Goal: Use online tool/utility: Utilize a website feature to perform a specific function

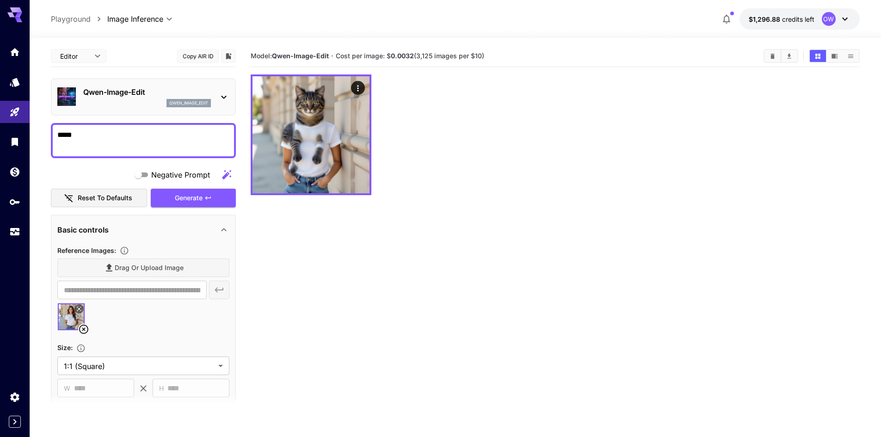
click at [145, 97] on p "Qwen-Image-Edit" at bounding box center [147, 92] width 128 height 11
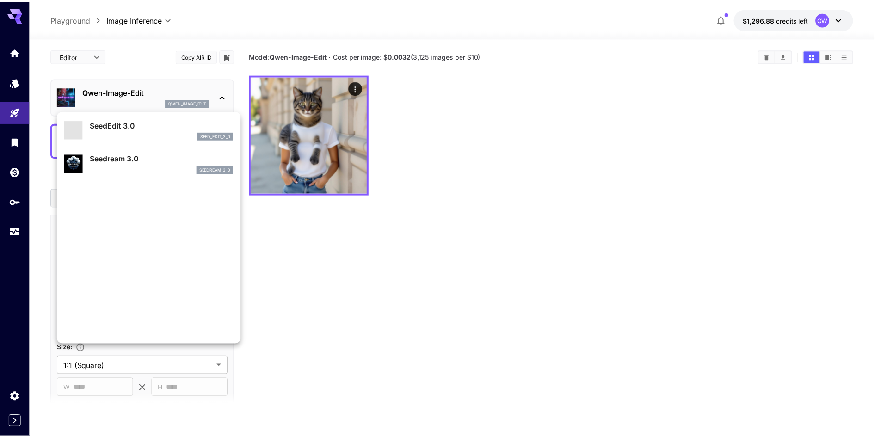
scroll to position [186, 0]
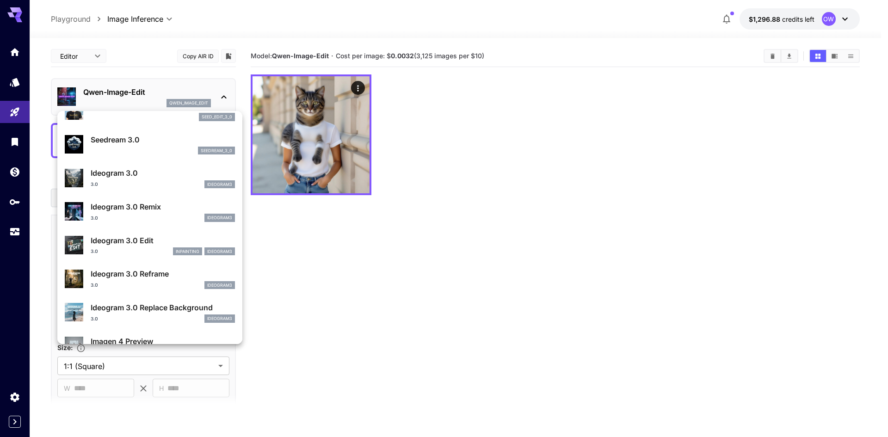
click at [419, 254] on div at bounding box center [444, 218] width 888 height 437
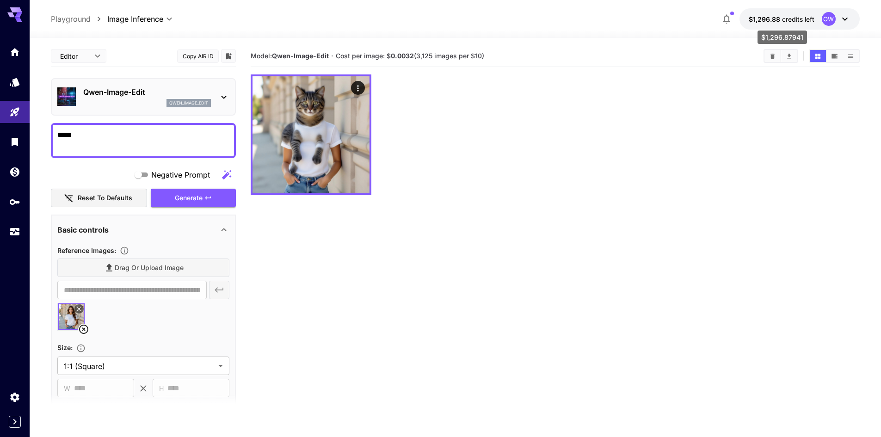
click at [767, 18] on span "$1,296.88" at bounding box center [765, 19] width 33 height 8
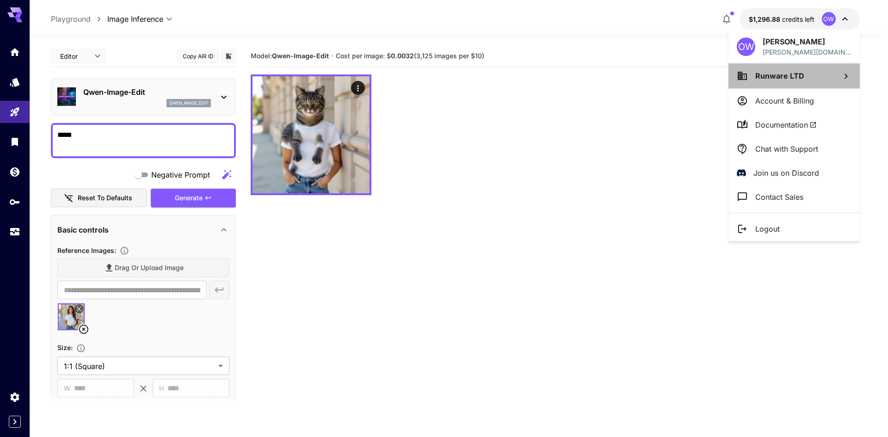
click at [748, 69] on li "Runware LTD" at bounding box center [794, 75] width 131 height 25
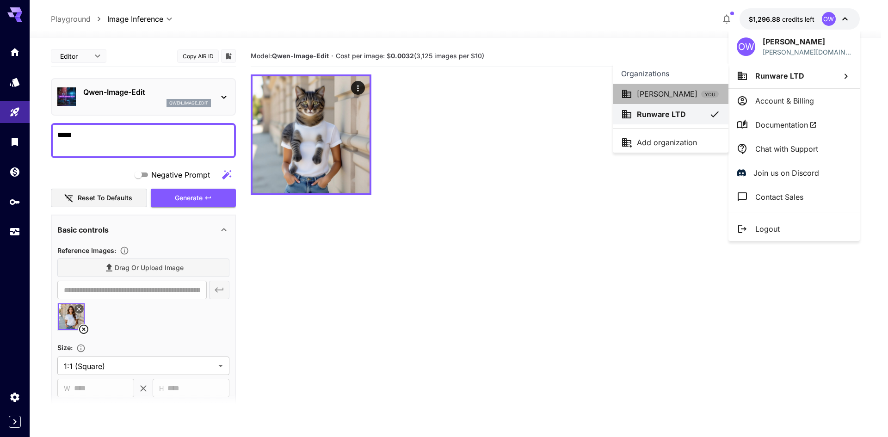
click at [665, 92] on p "[PERSON_NAME]" at bounding box center [667, 93] width 61 height 11
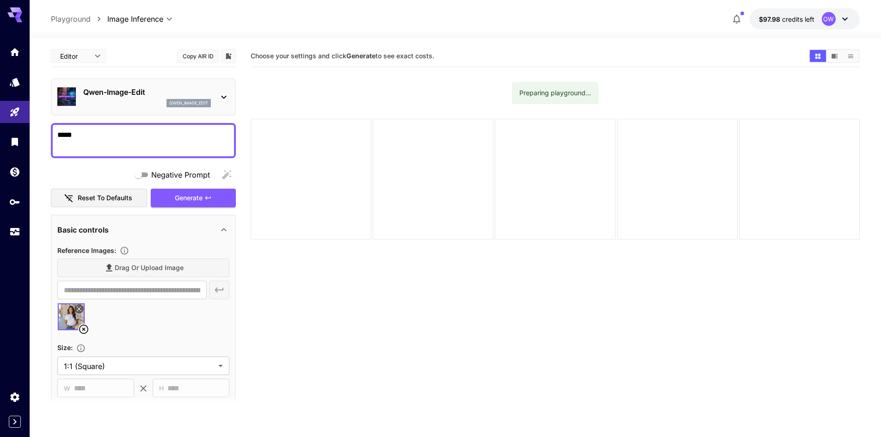
click at [221, 99] on icon at bounding box center [223, 97] width 11 height 11
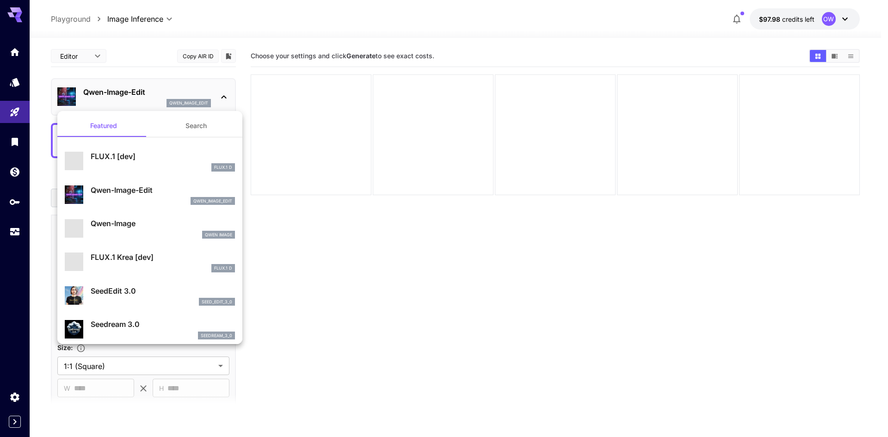
click at [341, 207] on div at bounding box center [444, 218] width 888 height 437
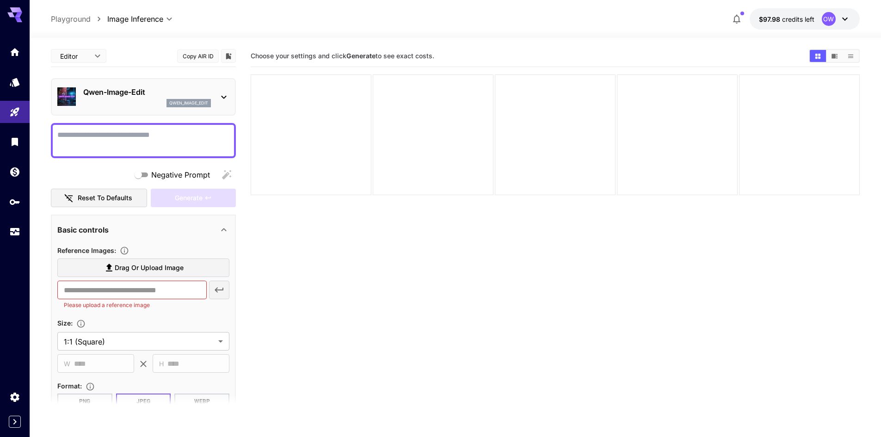
click at [113, 88] on p "Qwen-Image-Edit" at bounding box center [147, 92] width 128 height 11
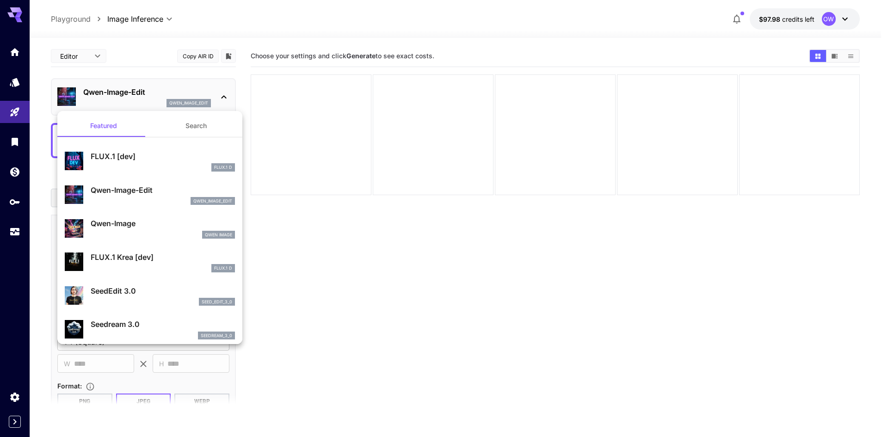
click at [840, 15] on div at bounding box center [444, 218] width 888 height 437
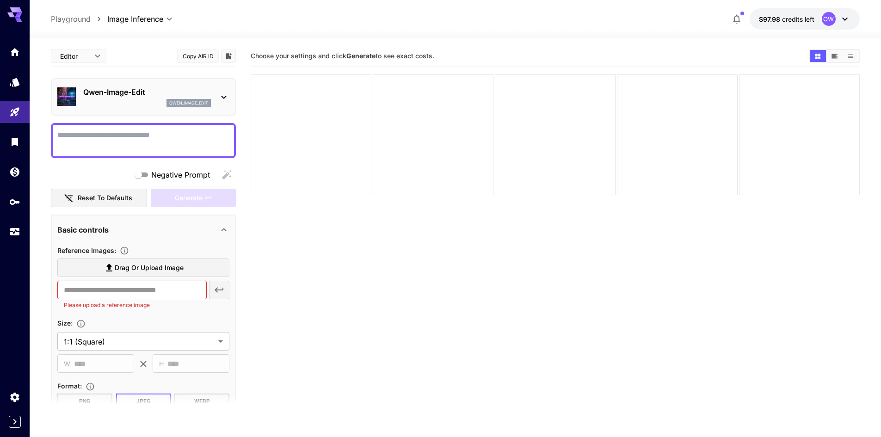
click at [805, 6] on div "**********" at bounding box center [456, 19] width 852 height 38
click at [798, 16] on span "credits left" at bounding box center [798, 19] width 32 height 8
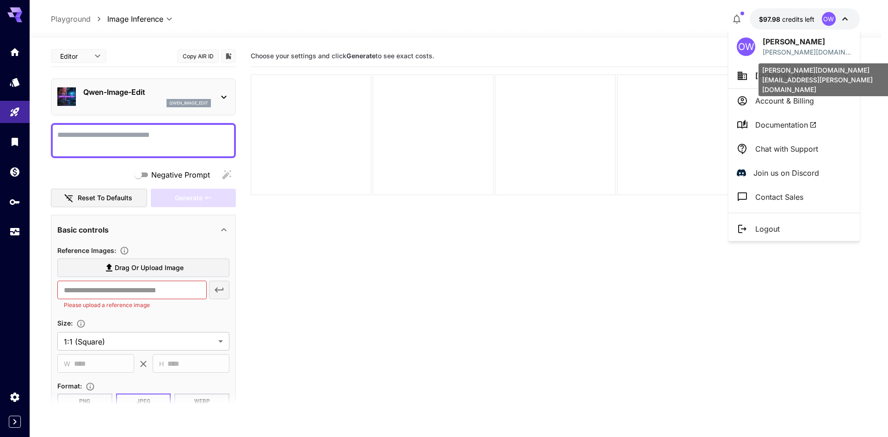
click at [765, 74] on div "[PERSON_NAME][DOMAIN_NAME][EMAIL_ADDRESS][PERSON_NAME][DOMAIN_NAME]" at bounding box center [828, 79] width 139 height 33
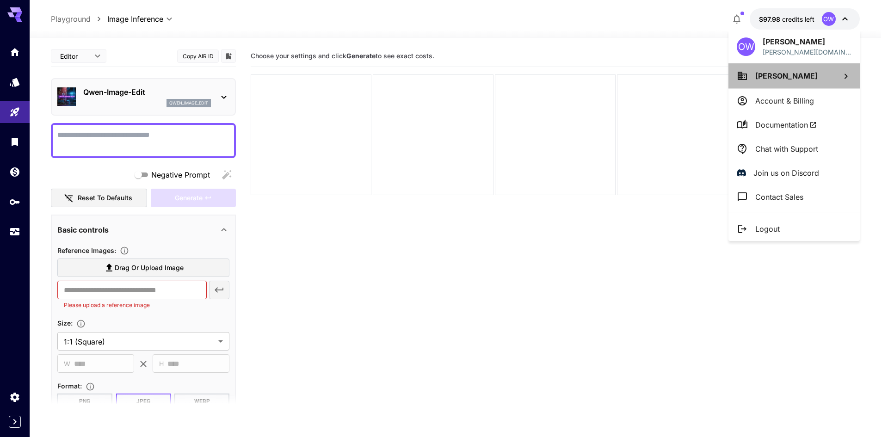
click at [755, 82] on li "[PERSON_NAME]" at bounding box center [794, 75] width 131 height 25
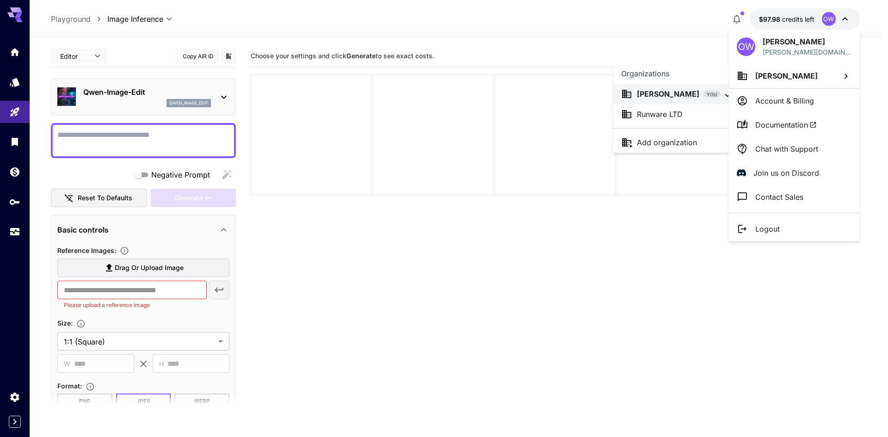
click at [690, 115] on div "Runware LTD" at bounding box center [670, 114] width 99 height 11
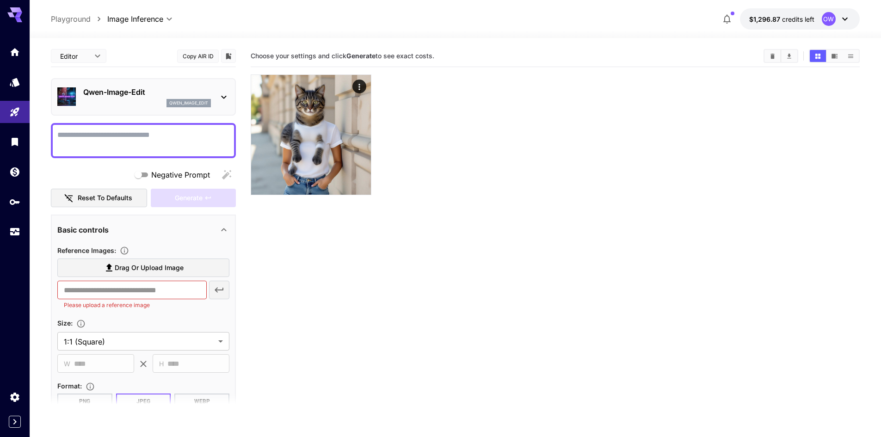
click at [153, 102] on div "qwen_image_edit" at bounding box center [147, 103] width 128 height 8
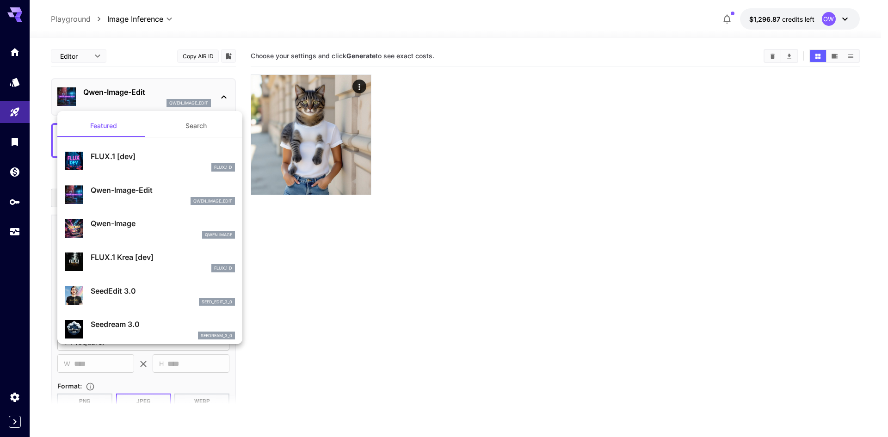
click at [13, 83] on div at bounding box center [444, 218] width 888 height 437
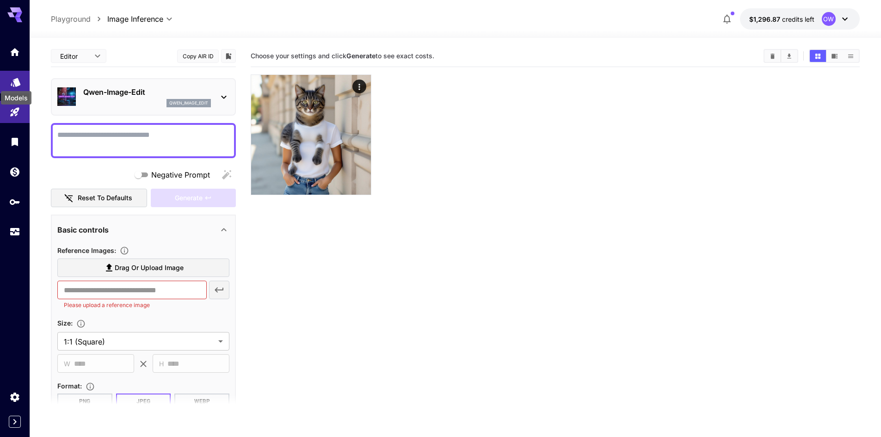
click at [17, 83] on icon "Models" at bounding box center [16, 79] width 10 height 9
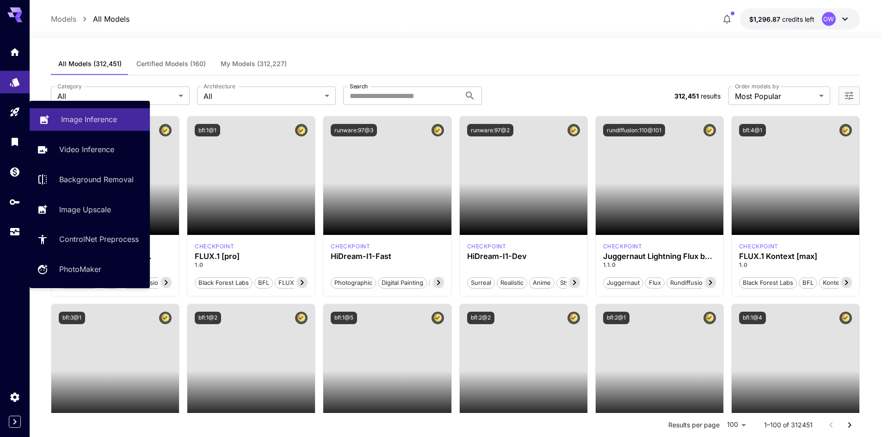
click at [70, 124] on p "Image Inference" at bounding box center [89, 119] width 56 height 11
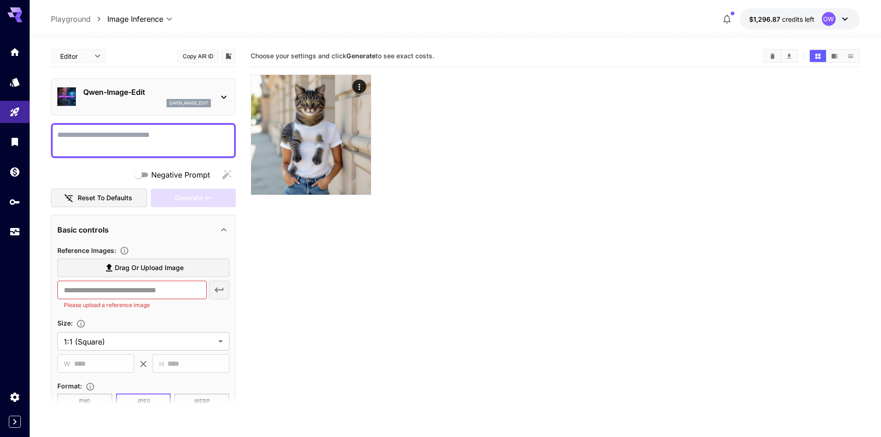
click at [144, 90] on p "Qwen-Image-Edit" at bounding box center [147, 92] width 128 height 11
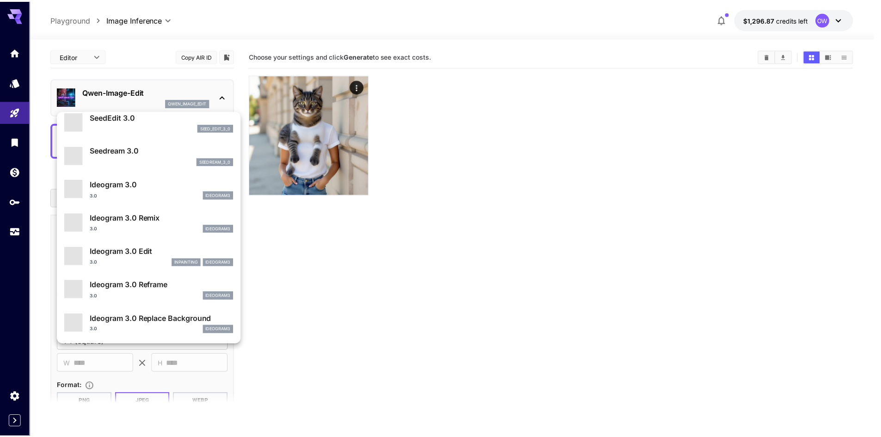
scroll to position [185, 0]
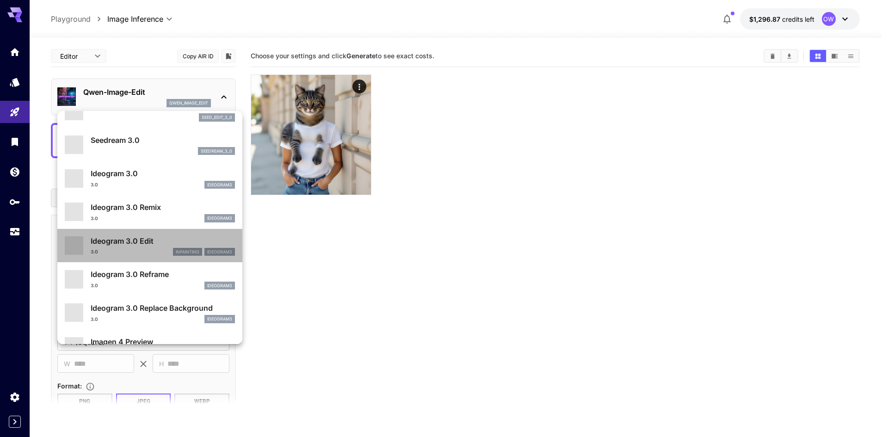
click at [171, 234] on div "Ideogram 3.0 Edit 3.0 inpainting ideogram3" at bounding box center [150, 246] width 170 height 28
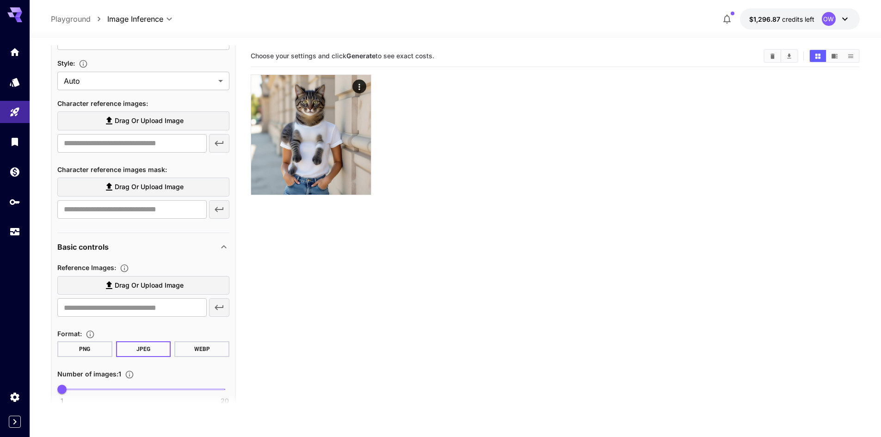
scroll to position [278, 0]
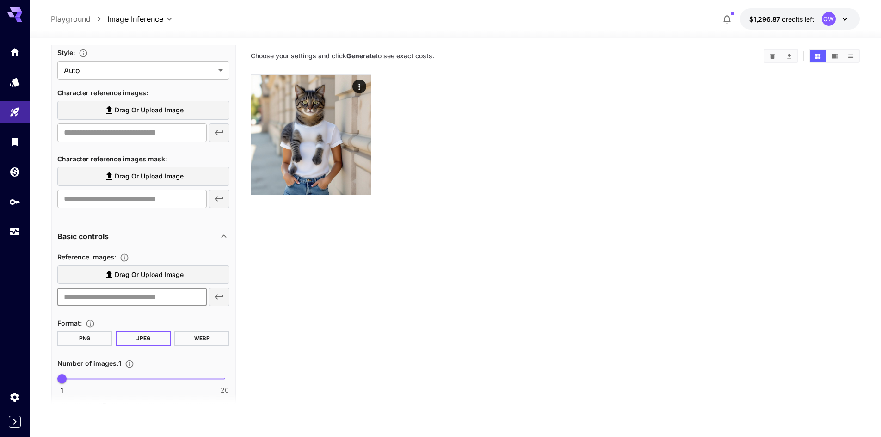
click at [130, 300] on input "text" at bounding box center [131, 297] width 149 height 19
click at [172, 271] on span "Drag or upload image" at bounding box center [149, 275] width 69 height 12
click at [0, 0] on input "Drag or upload image" at bounding box center [0, 0] width 0 height 0
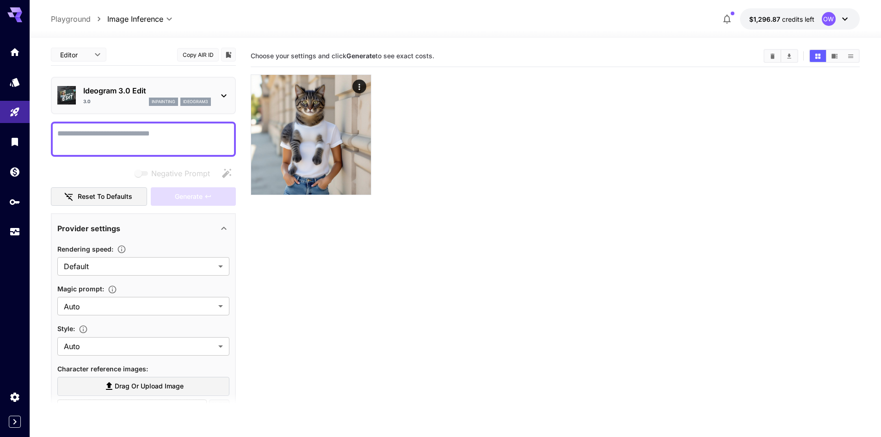
scroll to position [0, 0]
click at [91, 53] on body "**********" at bounding box center [440, 255] width 881 height 510
type input "**********"
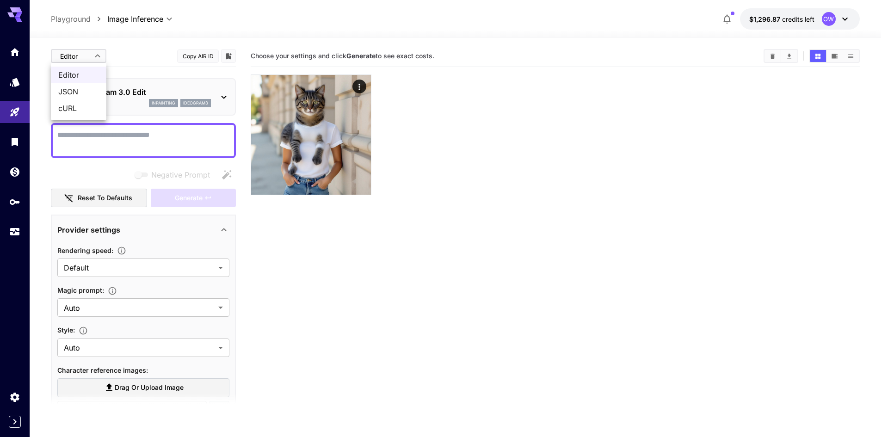
click at [95, 75] on span "Editor" at bounding box center [78, 74] width 41 height 11
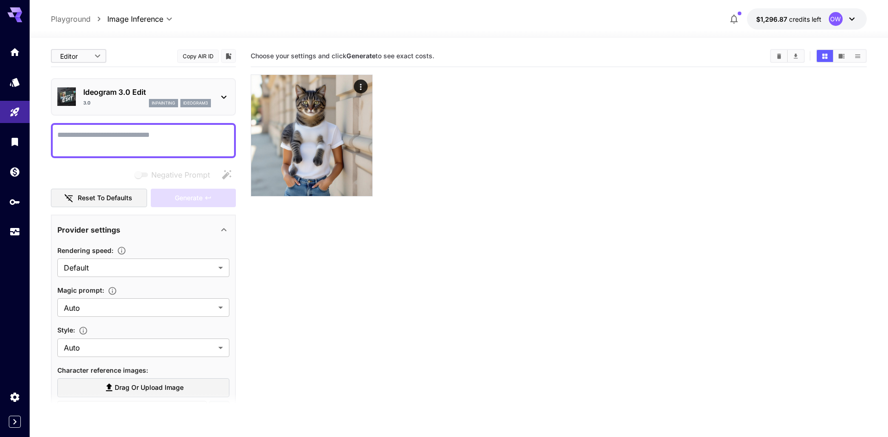
click at [92, 60] on body "**********" at bounding box center [444, 255] width 888 height 510
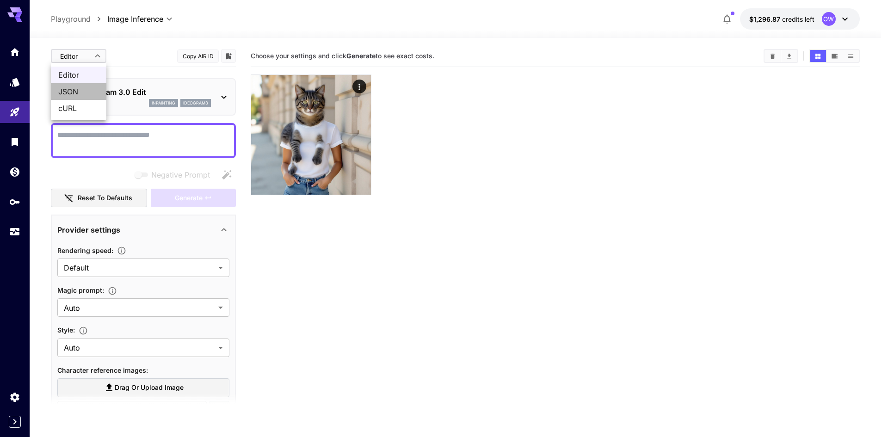
click at [89, 89] on span "JSON" at bounding box center [78, 91] width 41 height 11
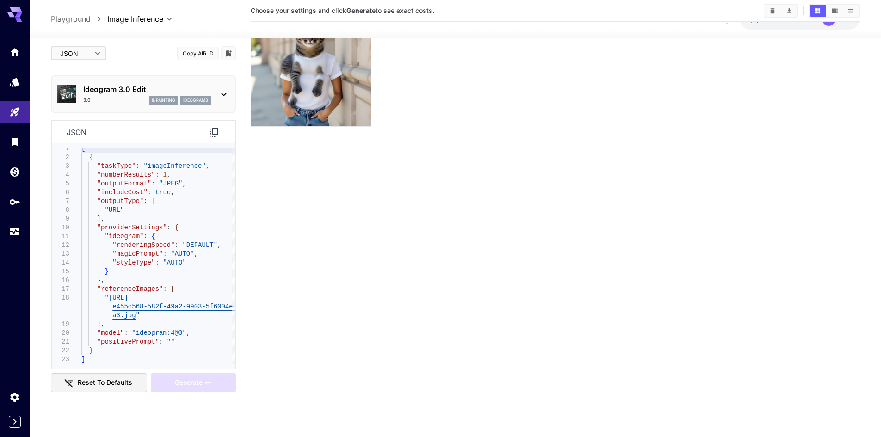
scroll to position [73, 0]
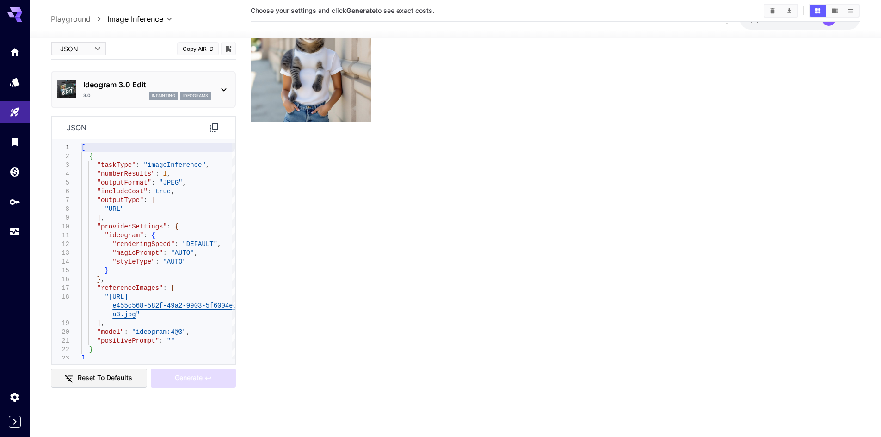
click at [83, 43] on body "**********" at bounding box center [440, 182] width 881 height 510
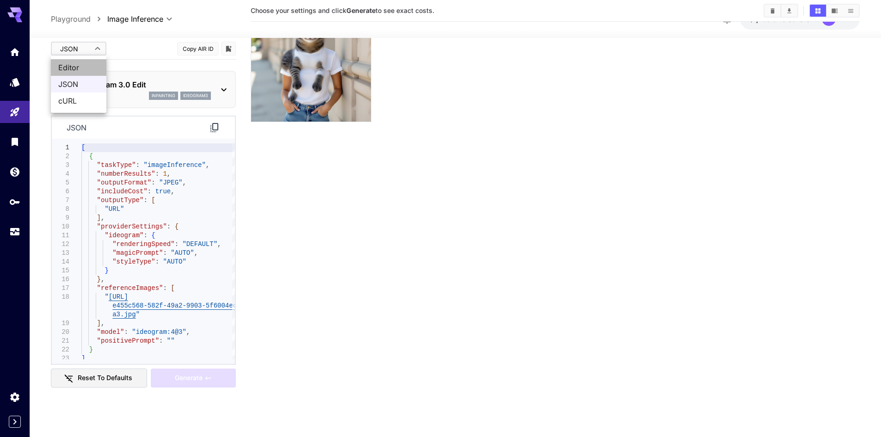
click at [79, 65] on span "Editor" at bounding box center [78, 67] width 41 height 11
type input "****"
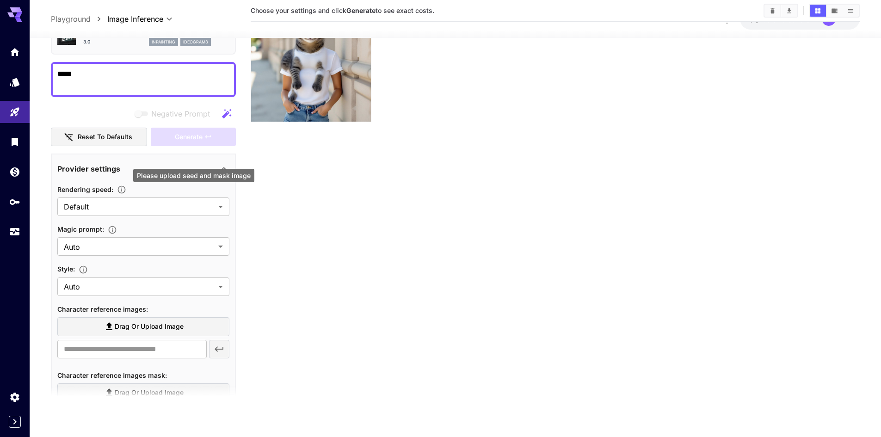
scroll to position [139, 0]
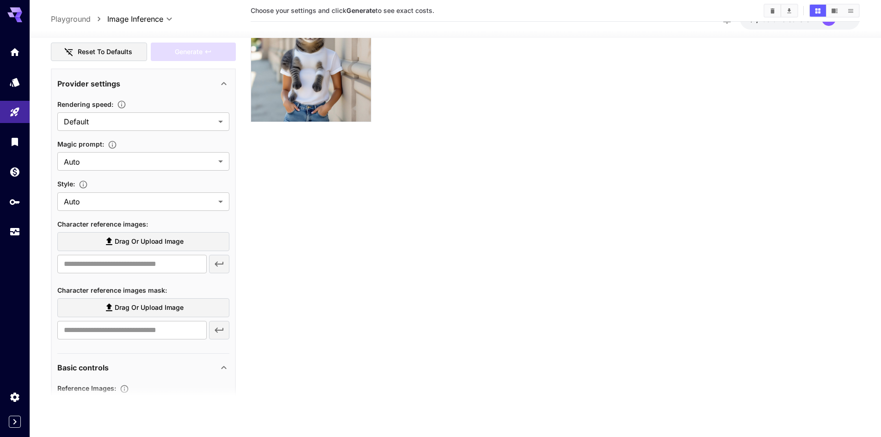
type textarea "*****"
click at [310, 205] on section "Choose your settings and click Generate to see exact costs." at bounding box center [555, 190] width 609 height 437
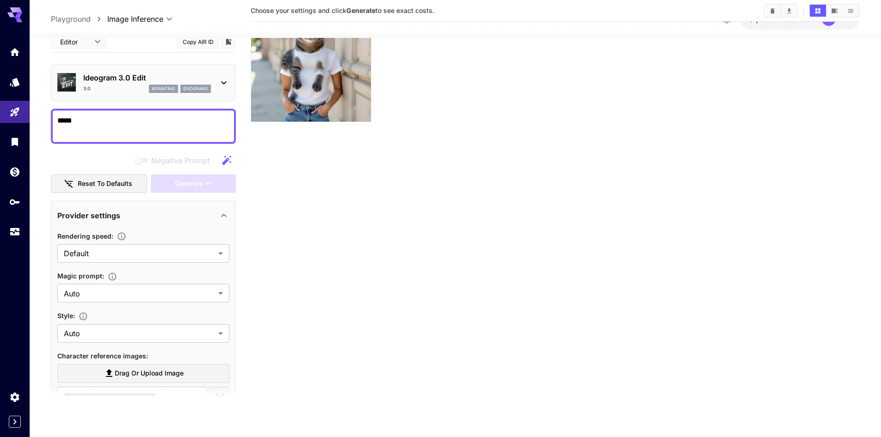
scroll to position [0, 0]
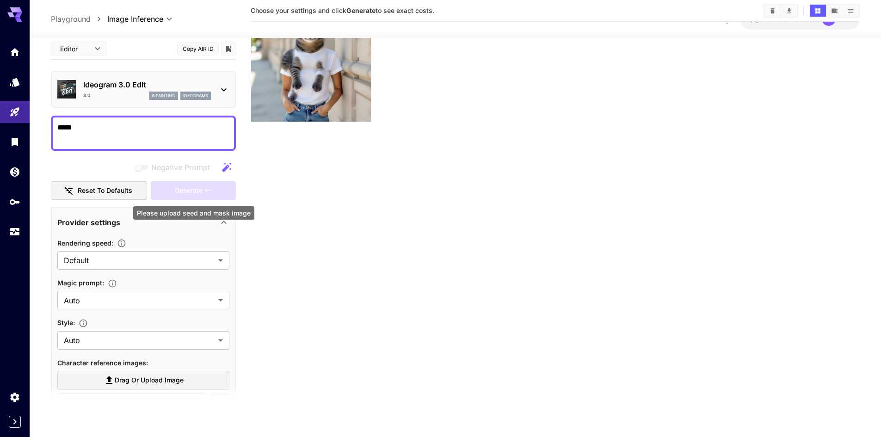
click at [197, 184] on div "Generate" at bounding box center [193, 190] width 85 height 19
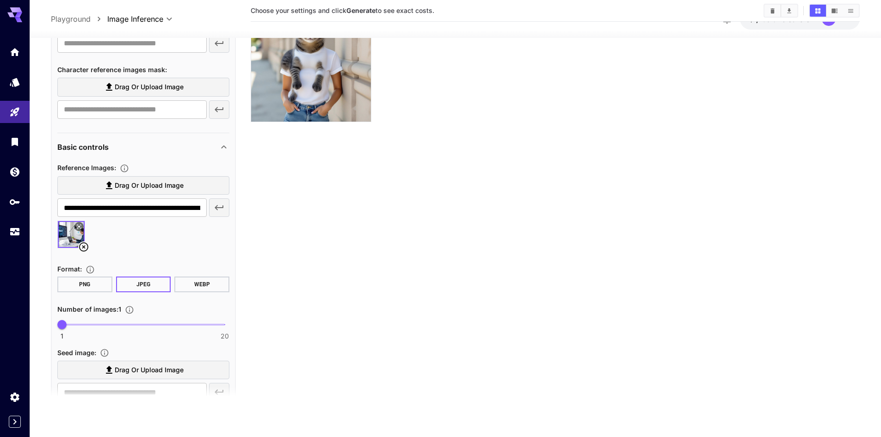
scroll to position [452, 0]
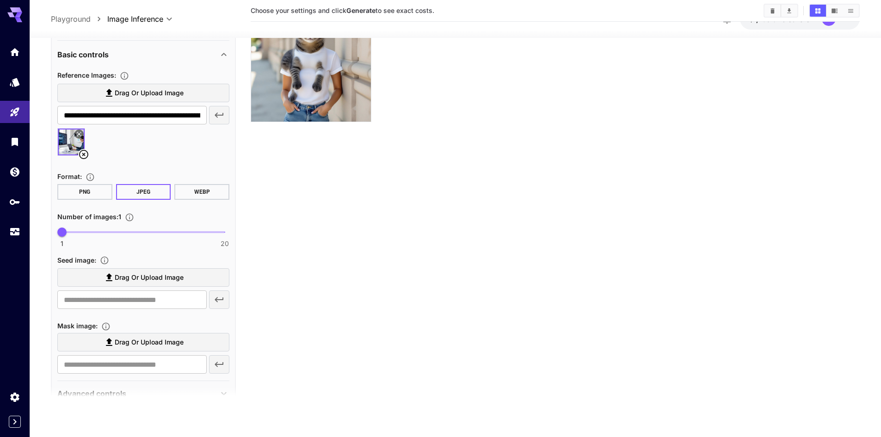
click at [207, 271] on label "Drag or upload image" at bounding box center [143, 277] width 172 height 19
click at [0, 0] on input "Drag or upload image" at bounding box center [0, 0] width 0 height 0
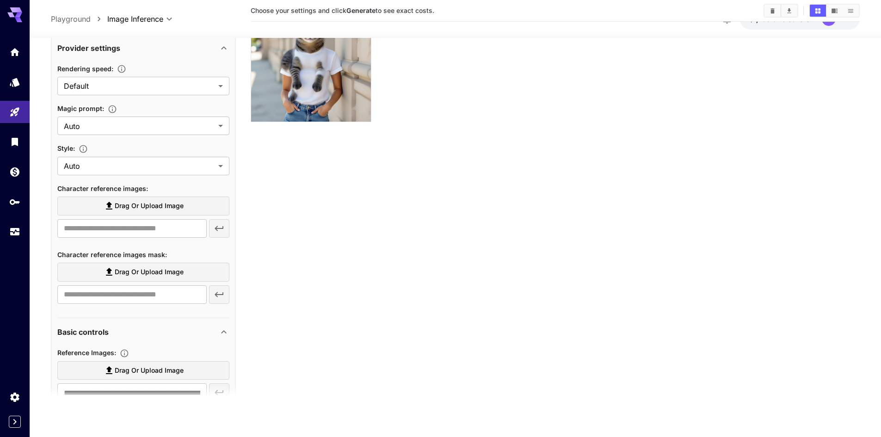
scroll to position [36, 0]
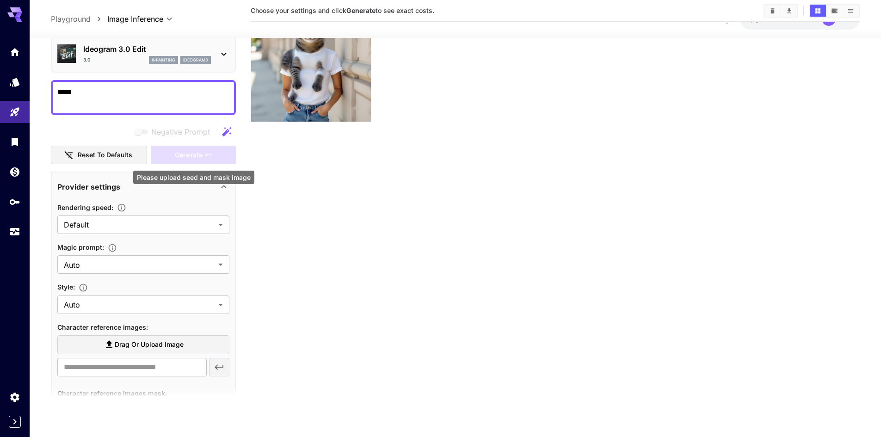
type input "**********"
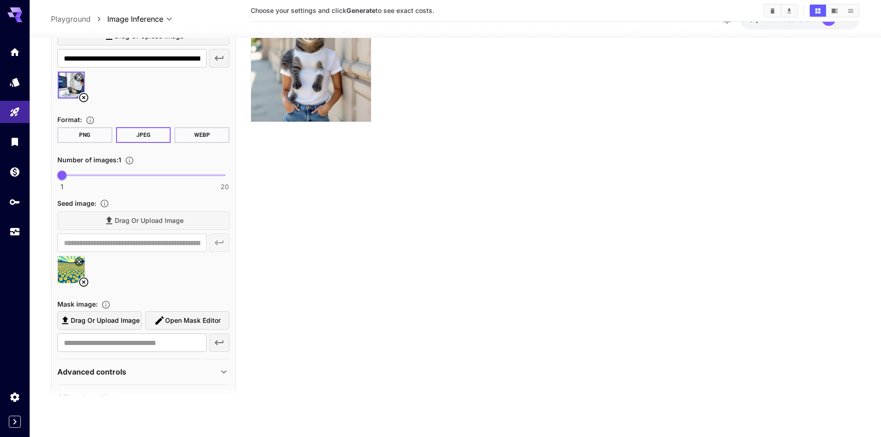
scroll to position [416, 0]
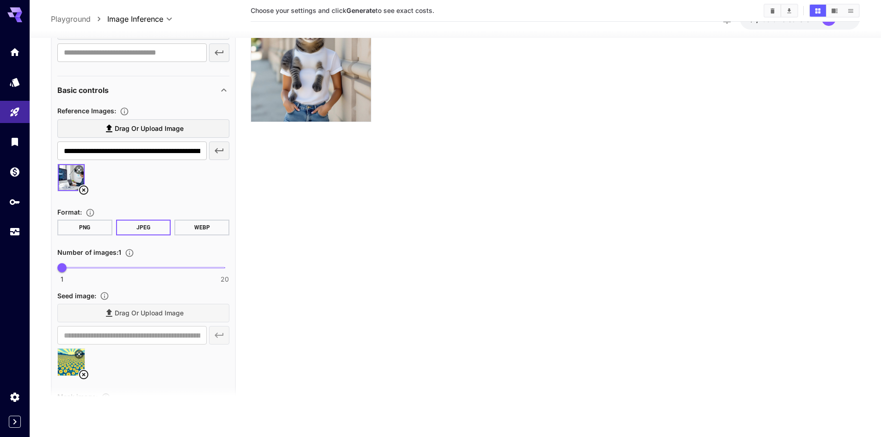
click at [84, 189] on icon at bounding box center [83, 190] width 11 height 11
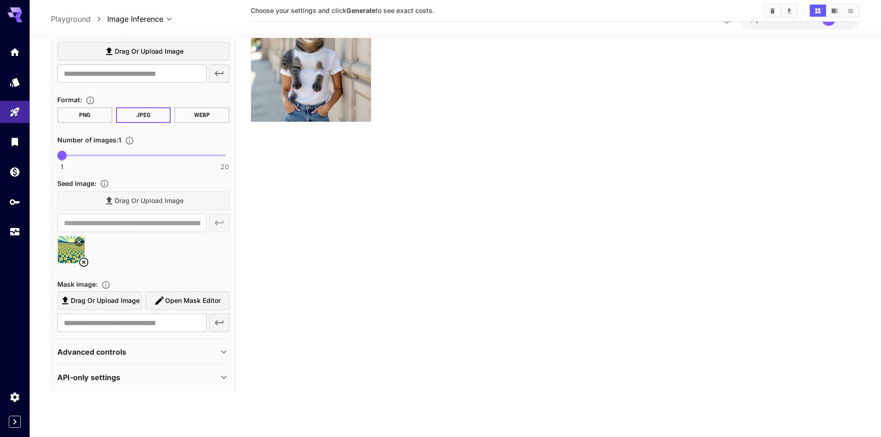
scroll to position [498, 0]
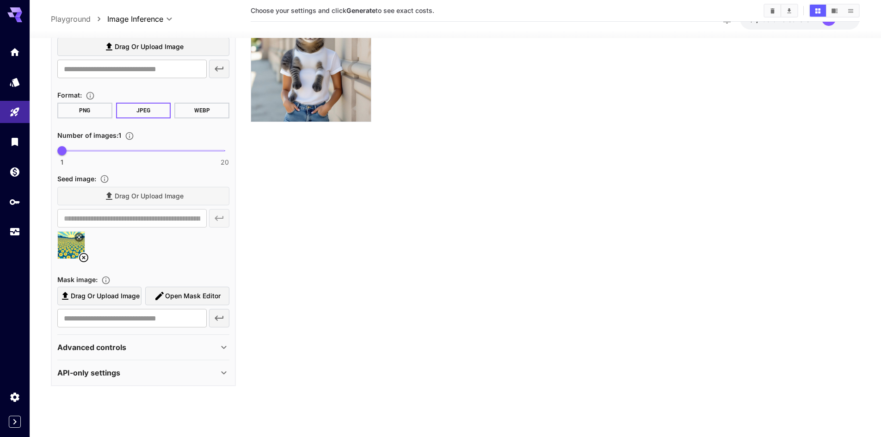
click at [81, 255] on icon at bounding box center [83, 257] width 9 height 9
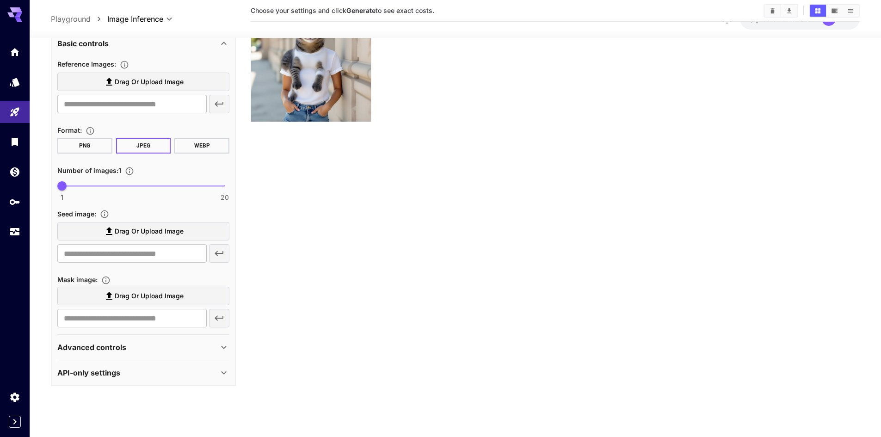
scroll to position [463, 0]
click at [127, 234] on span "Drag or upload image" at bounding box center [149, 232] width 69 height 12
click at [0, 0] on input "Drag or upload image" at bounding box center [0, 0] width 0 height 0
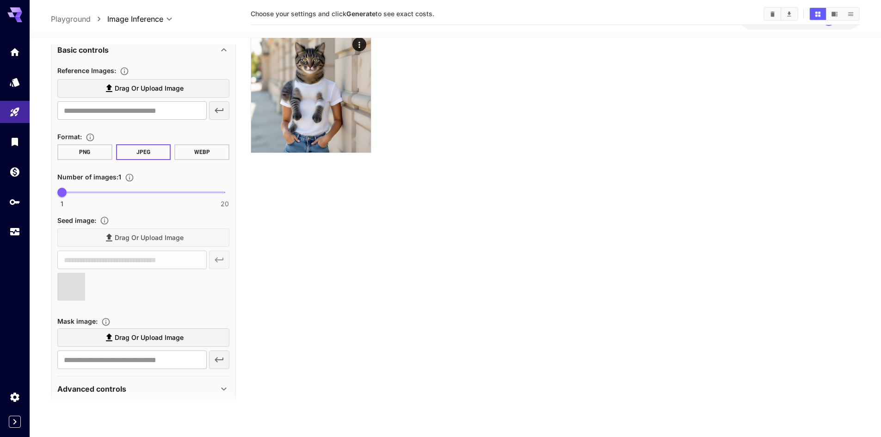
scroll to position [0, 0]
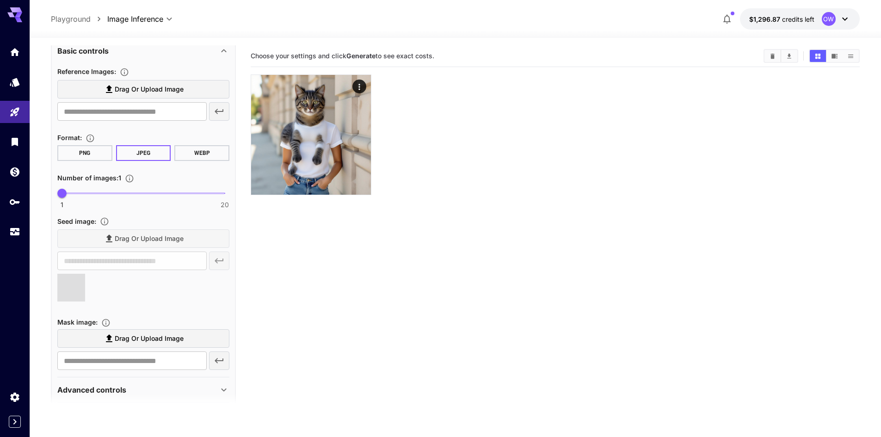
type input "**********"
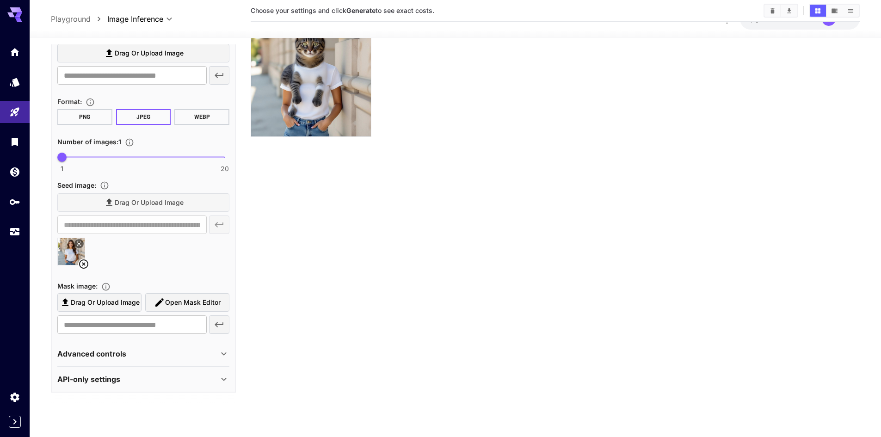
scroll to position [73, 0]
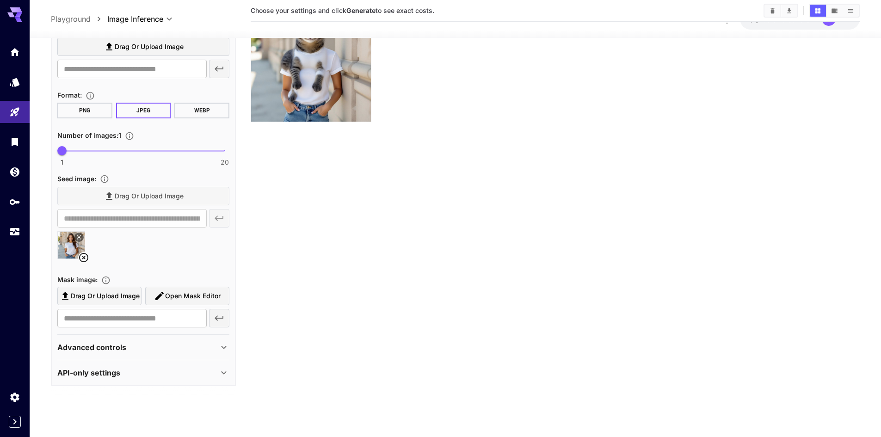
click at [196, 296] on span "Open Mask Editor" at bounding box center [193, 296] width 56 height 12
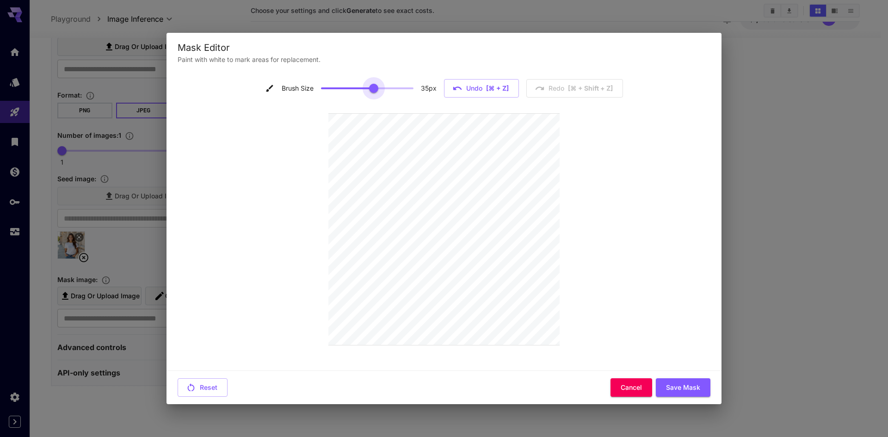
type input "**"
drag, startPoint x: 334, startPoint y: 91, endPoint x: 375, endPoint y: 90, distance: 40.3
click at [375, 90] on span at bounding box center [367, 88] width 93 height 14
click at [682, 385] on button "Save Mask" at bounding box center [683, 387] width 55 height 19
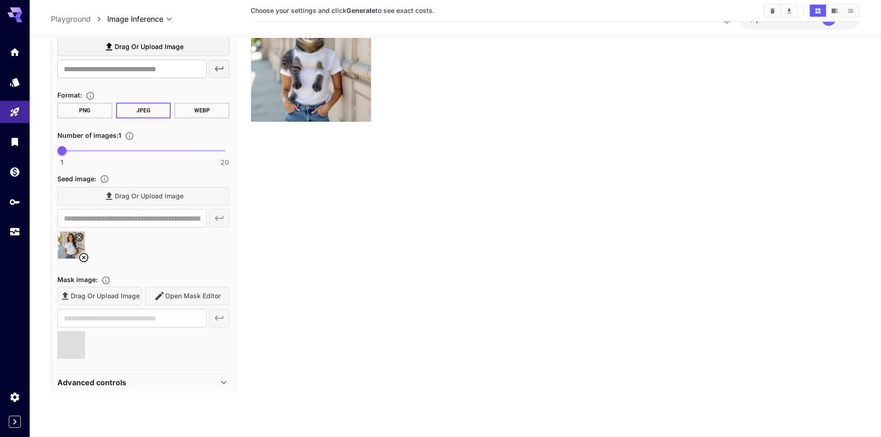
type input "**********"
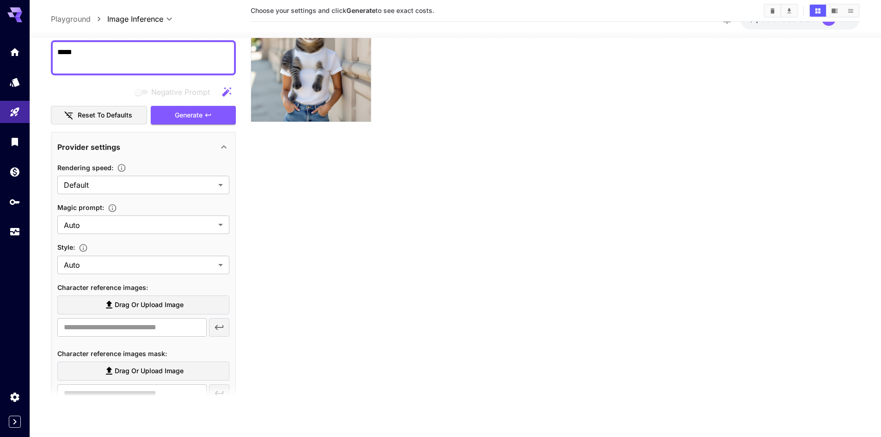
scroll to position [0, 0]
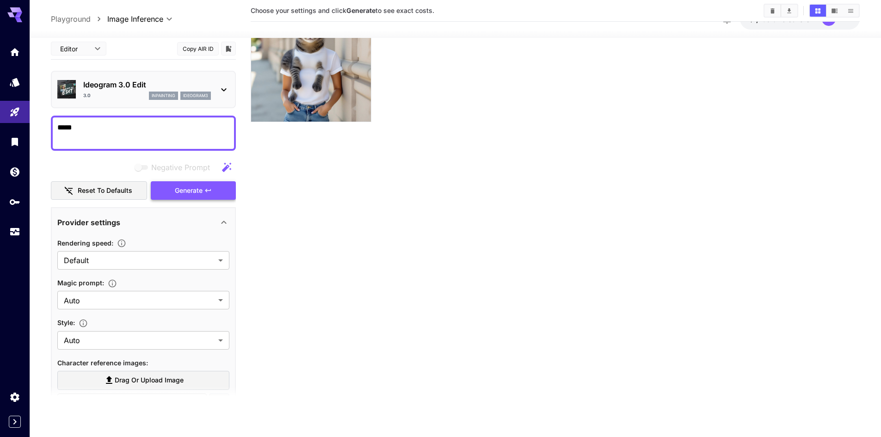
click at [204, 194] on button "Generate" at bounding box center [193, 190] width 85 height 19
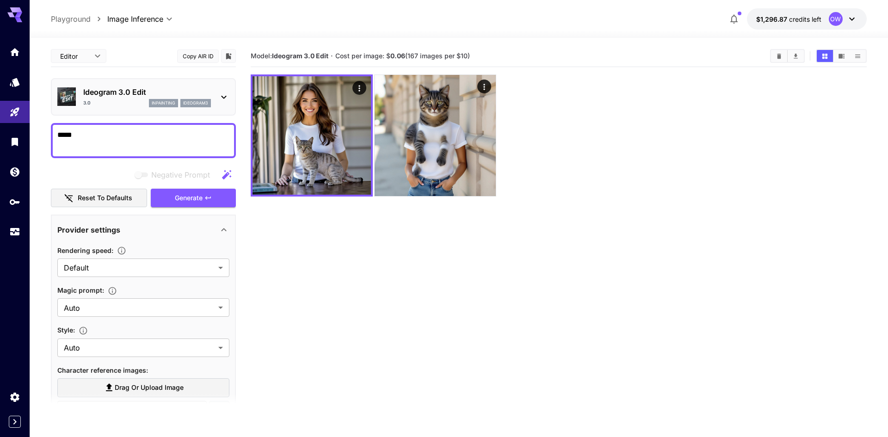
click at [90, 55] on body "**********" at bounding box center [444, 255] width 888 height 510
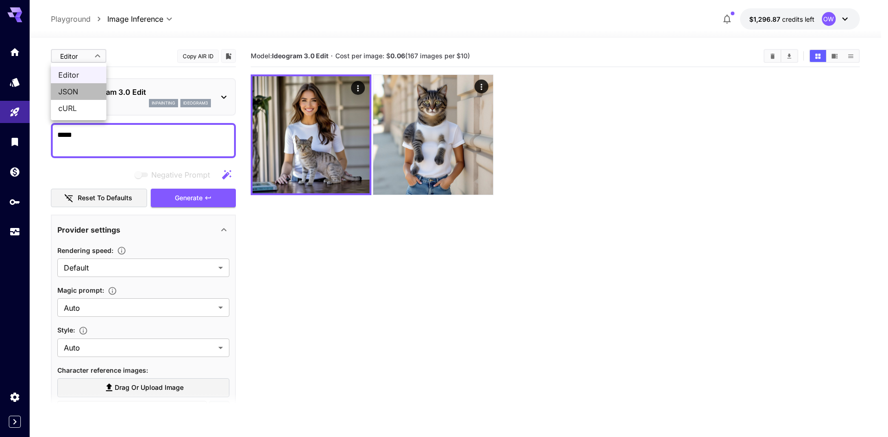
click at [87, 98] on li "JSON" at bounding box center [79, 91] width 56 height 17
type input "****"
